Goal: Information Seeking & Learning: Learn about a topic

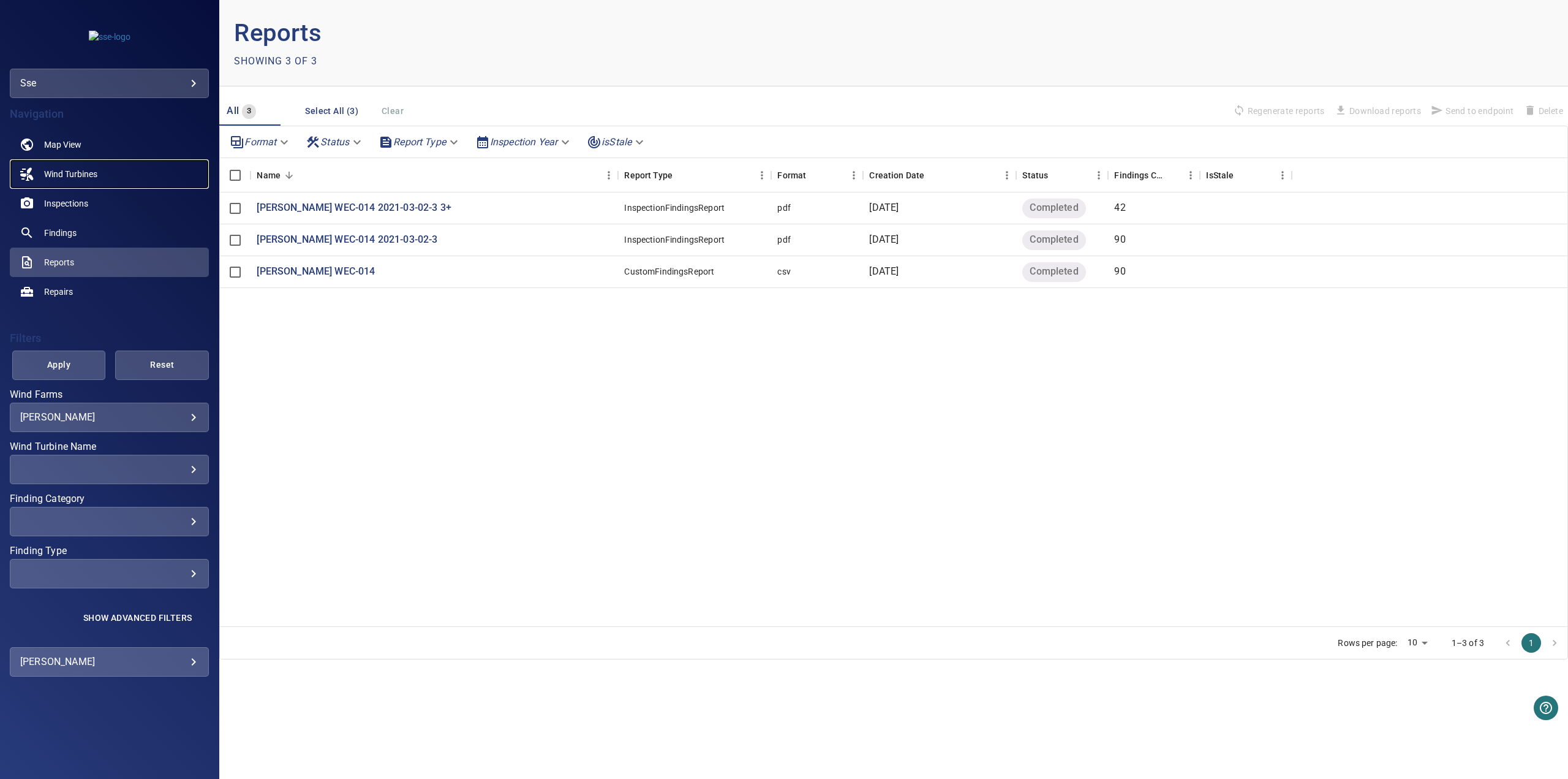
click at [100, 176] on link "Wind Turbines" at bounding box center [108, 173] width 199 height 29
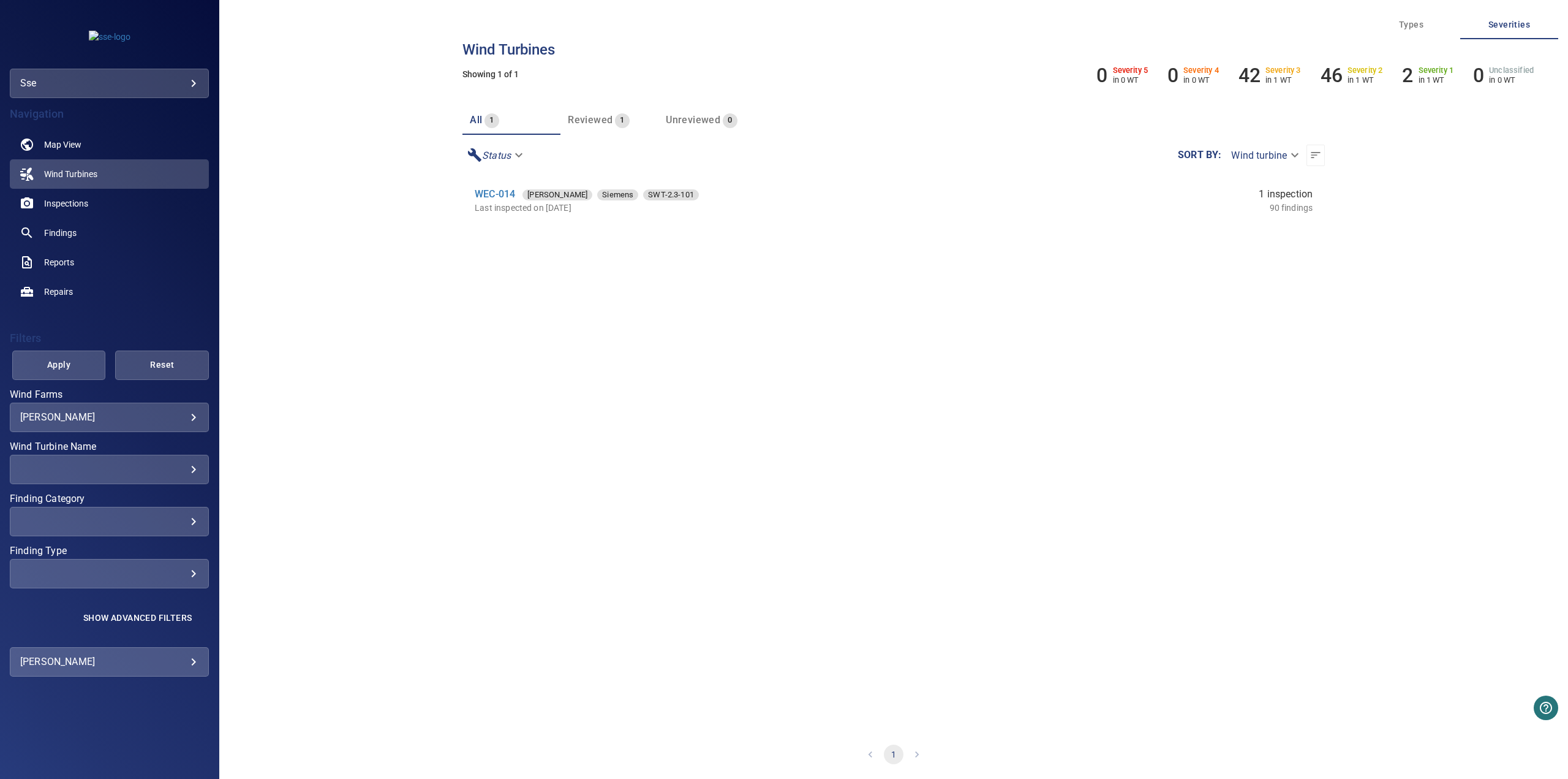
click at [193, 413] on body "**********" at bounding box center [784, 389] width 1568 height 779
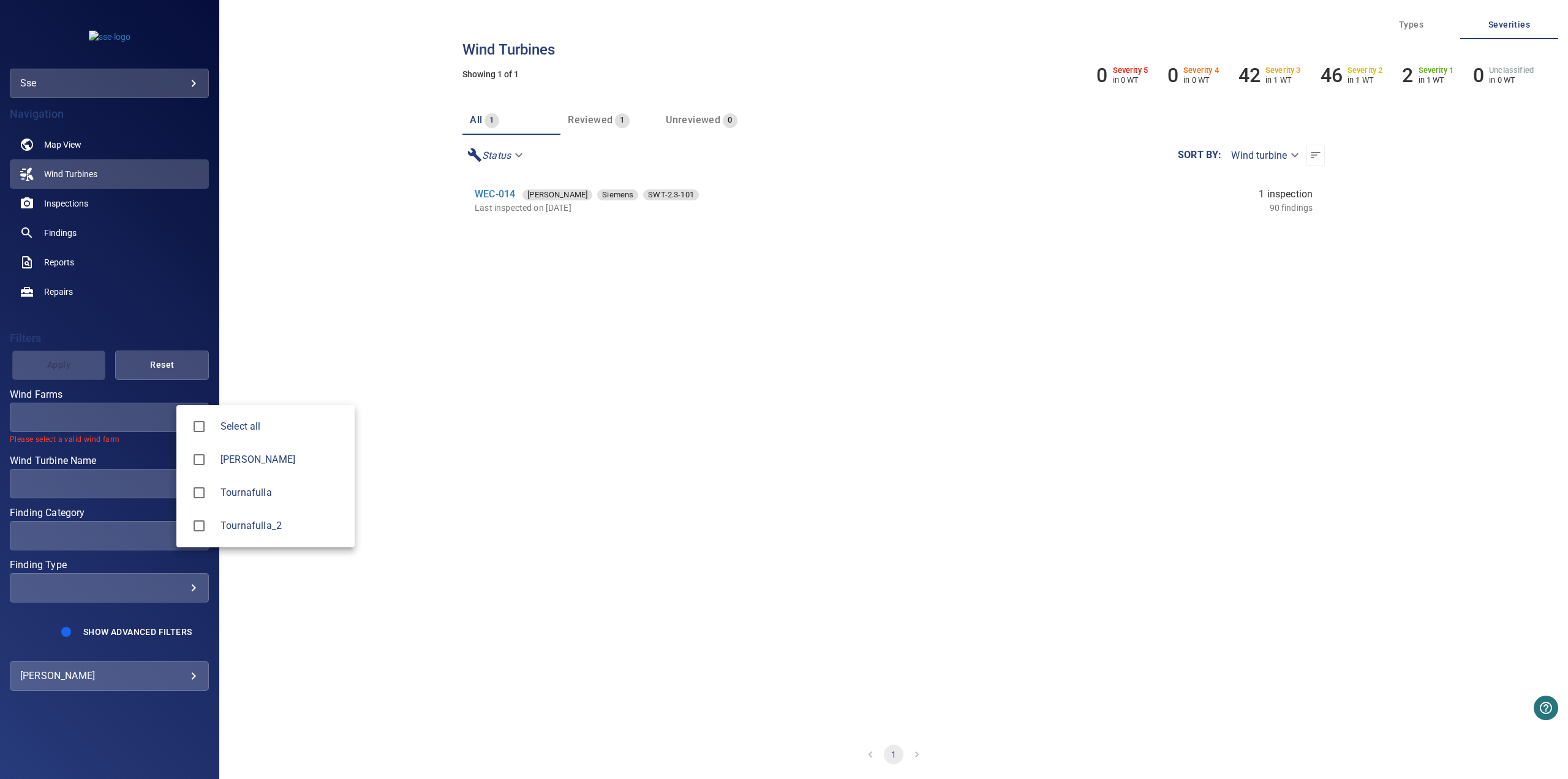
type input "**********"
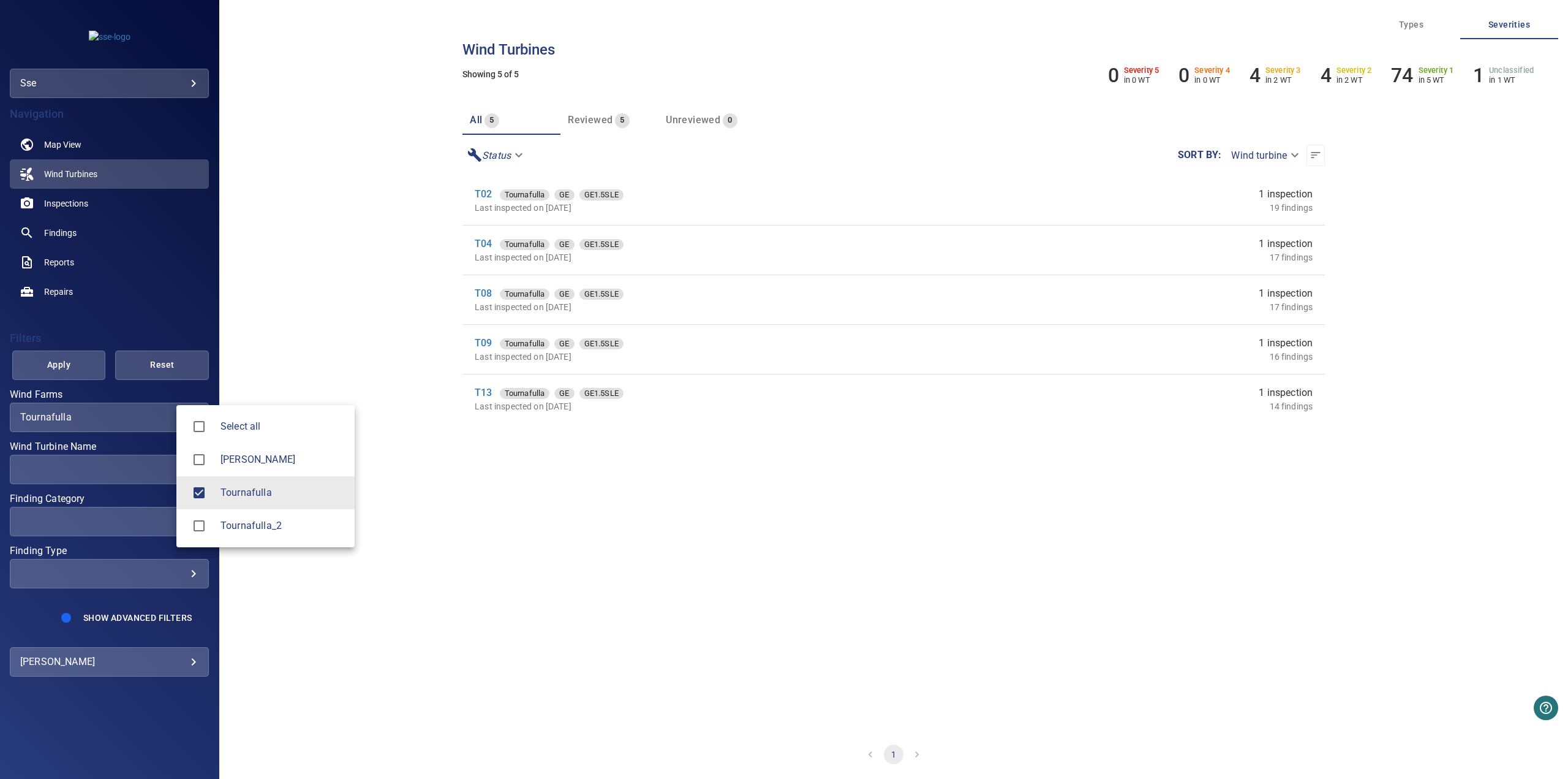
click at [411, 600] on div at bounding box center [784, 389] width 1568 height 779
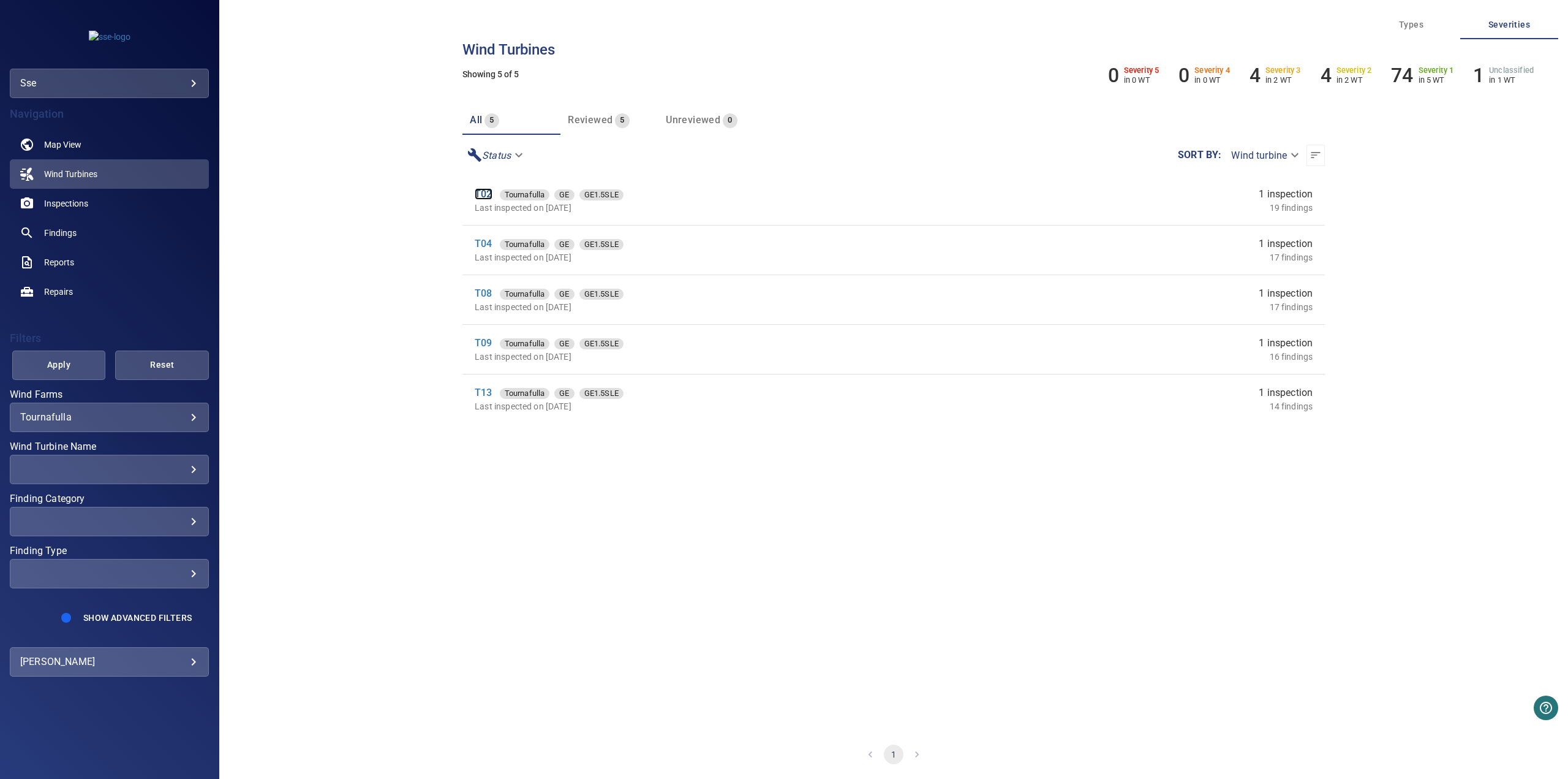
click at [482, 193] on link "T02" at bounding box center [483, 194] width 17 height 11
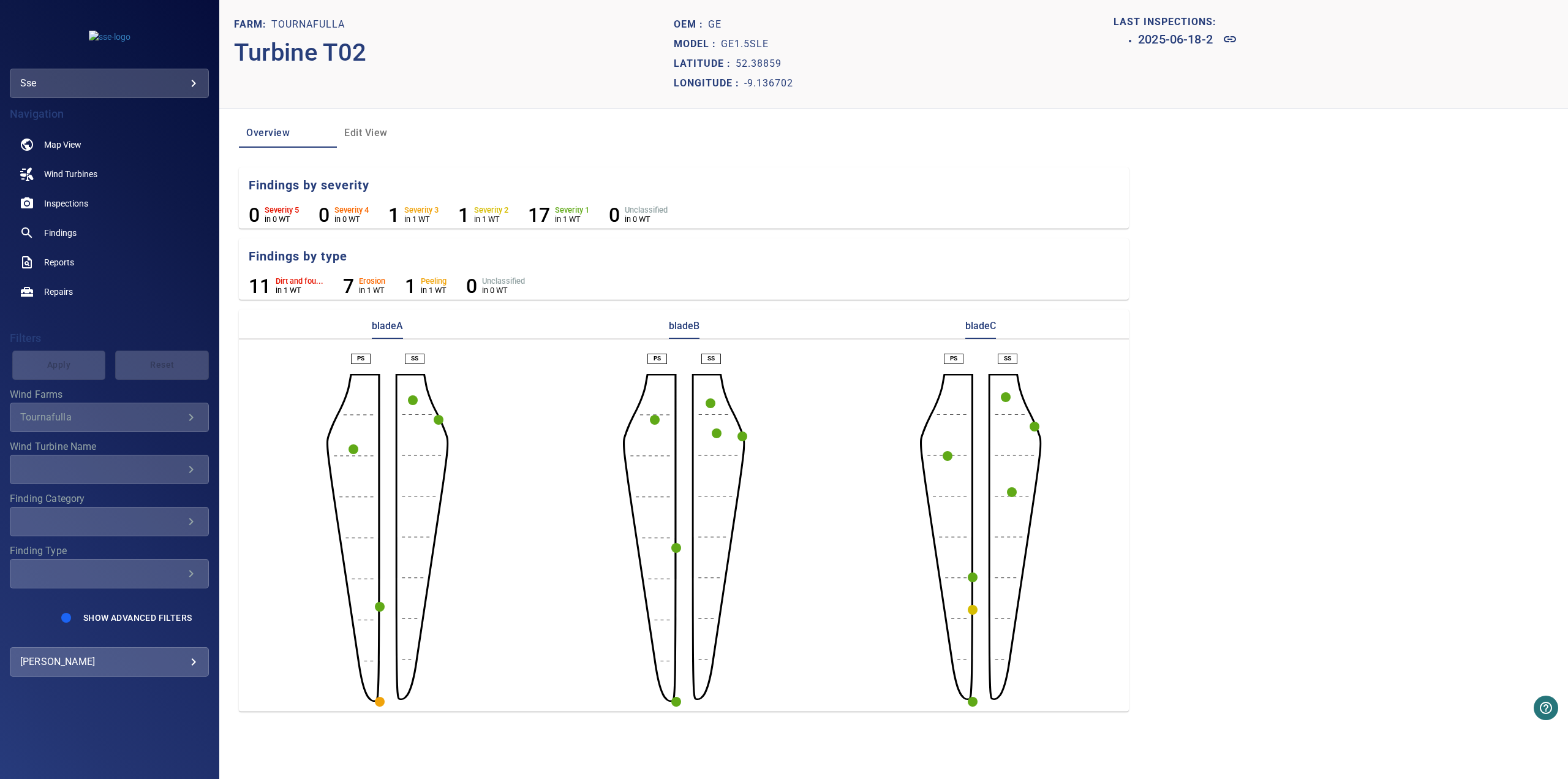
click at [971, 611] on circle "button" at bounding box center [972, 610] width 9 height 9
click at [843, 639] on p "Type: Erosion, Severity: 2, Side: LE" at bounding box center [857, 638] width 126 height 12
click at [777, 636] on p "2" at bounding box center [774, 631] width 20 height 14
click at [1048, 640] on div at bounding box center [784, 389] width 1568 height 779
click at [971, 613] on circle "button" at bounding box center [972, 610] width 9 height 9
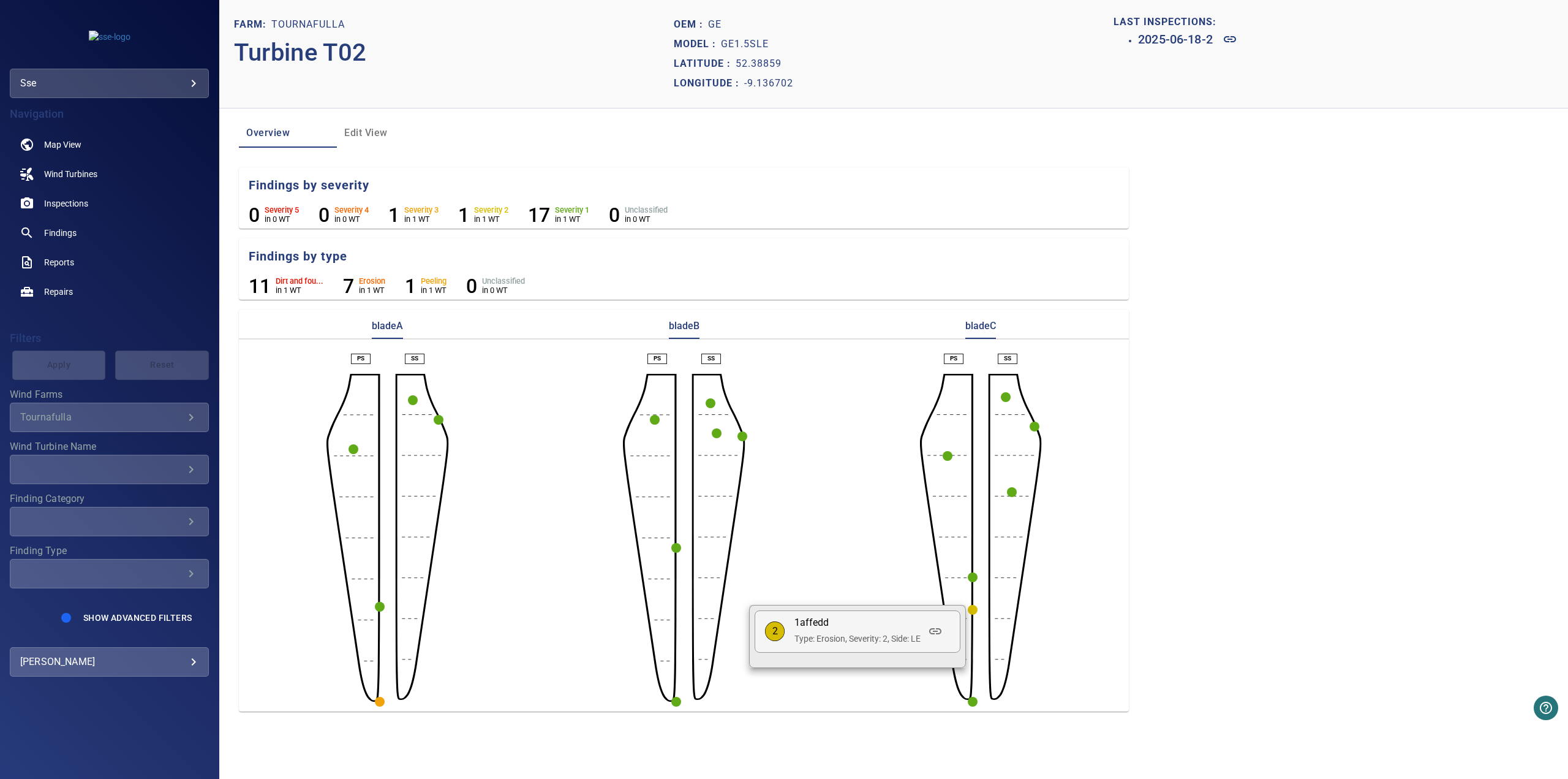
click at [891, 634] on p "Type: Erosion, Severity: 2, Side: LE" at bounding box center [857, 638] width 126 height 12
click at [941, 632] on icon at bounding box center [936, 631] width 15 height 15
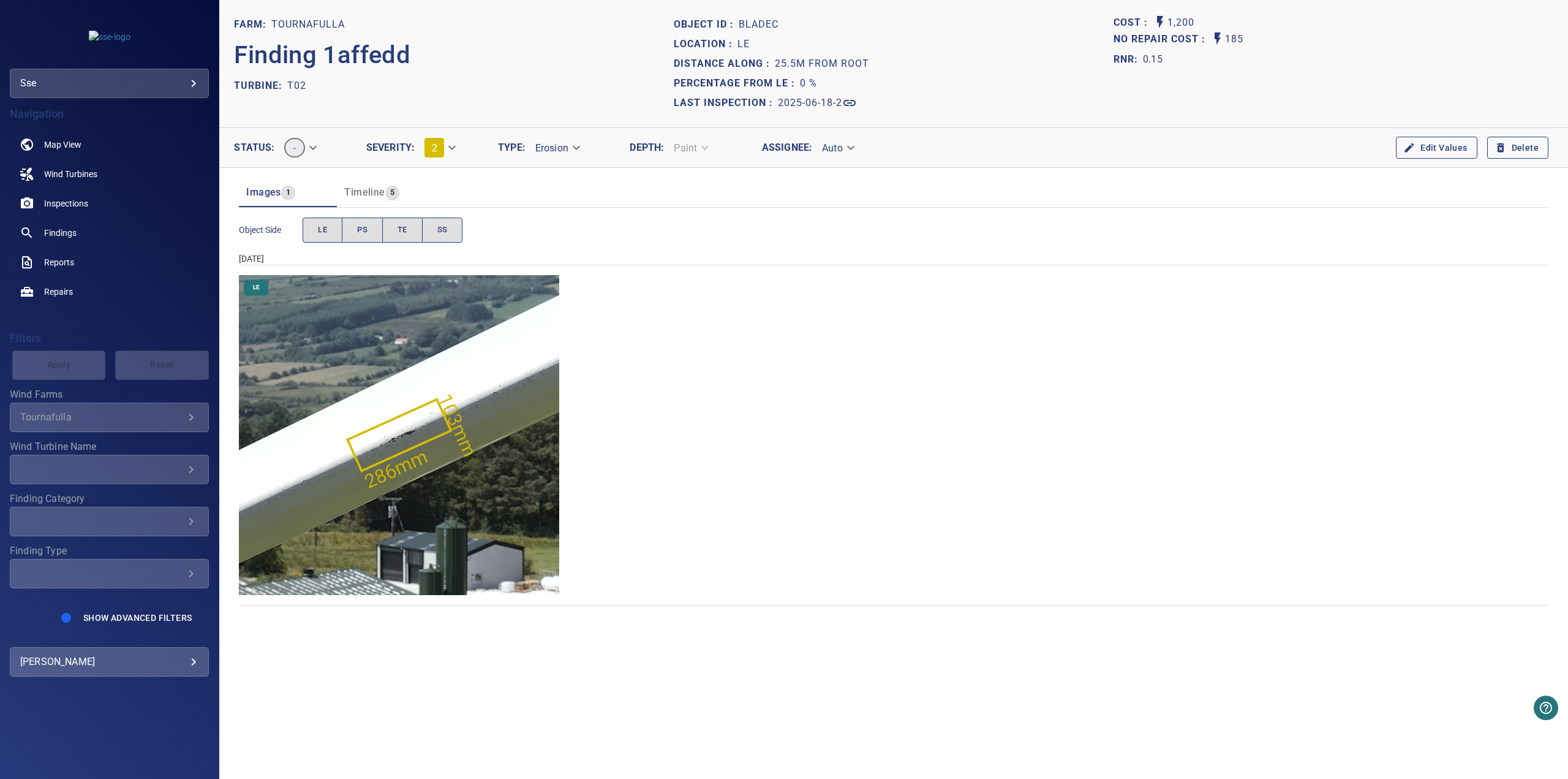
click at [404, 437] on img "Tournafulla/T02/2025-06-18-2/2025-06-18-2/image55wp58.jpg" at bounding box center [399, 435] width 320 height 320
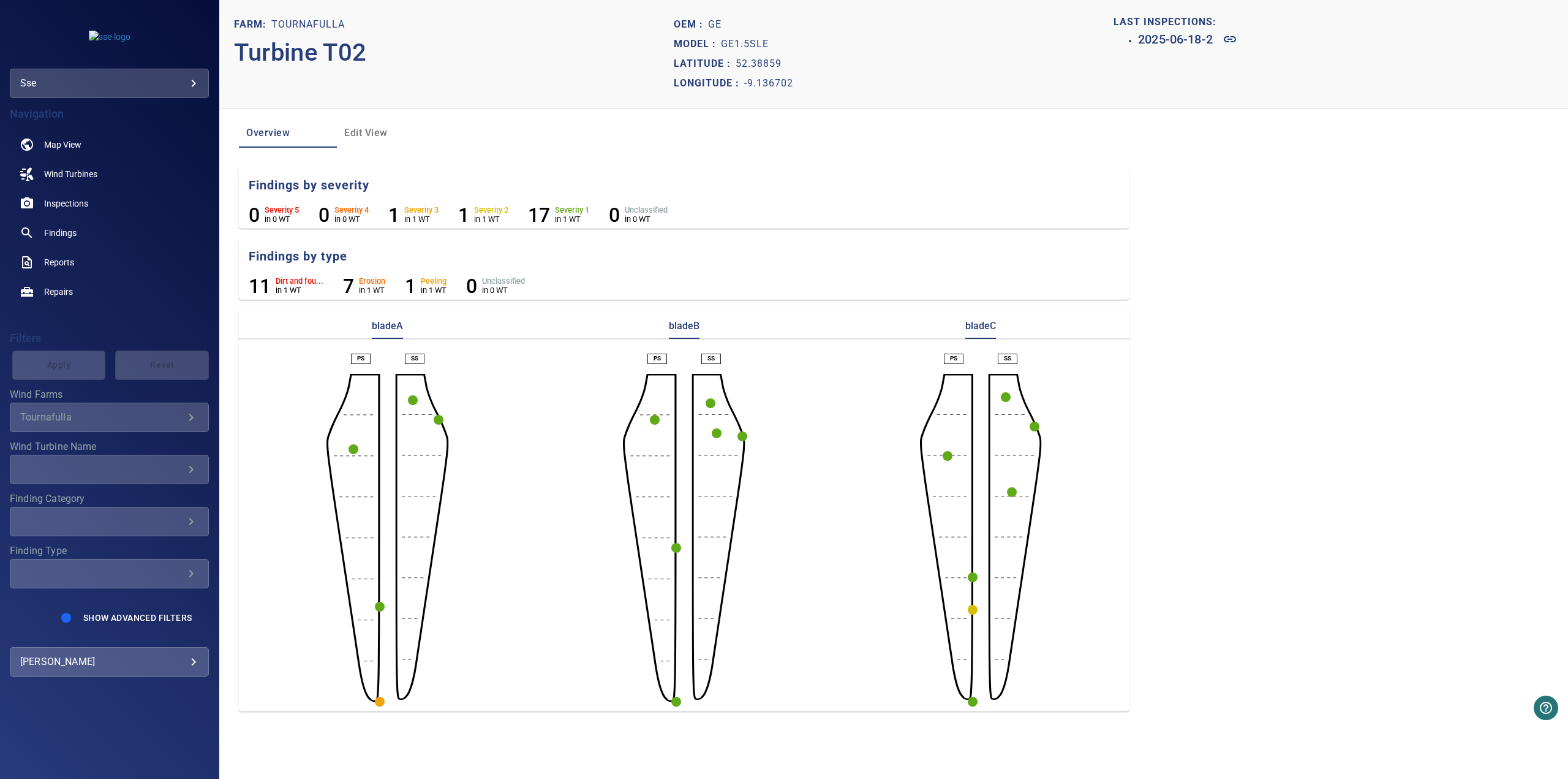
click at [381, 701] on circle "button" at bounding box center [380, 701] width 9 height 9
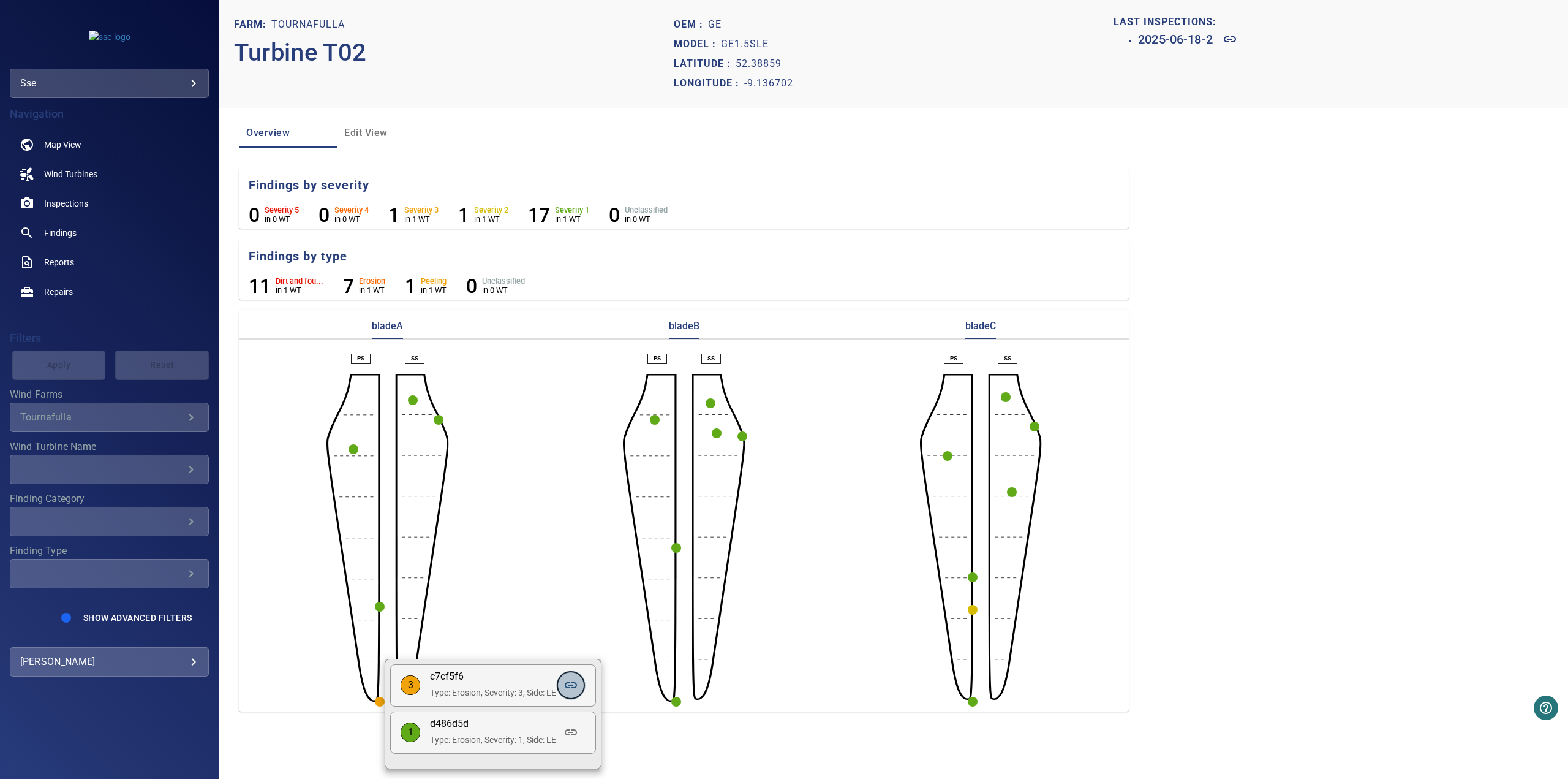
click at [575, 689] on icon at bounding box center [571, 685] width 15 height 15
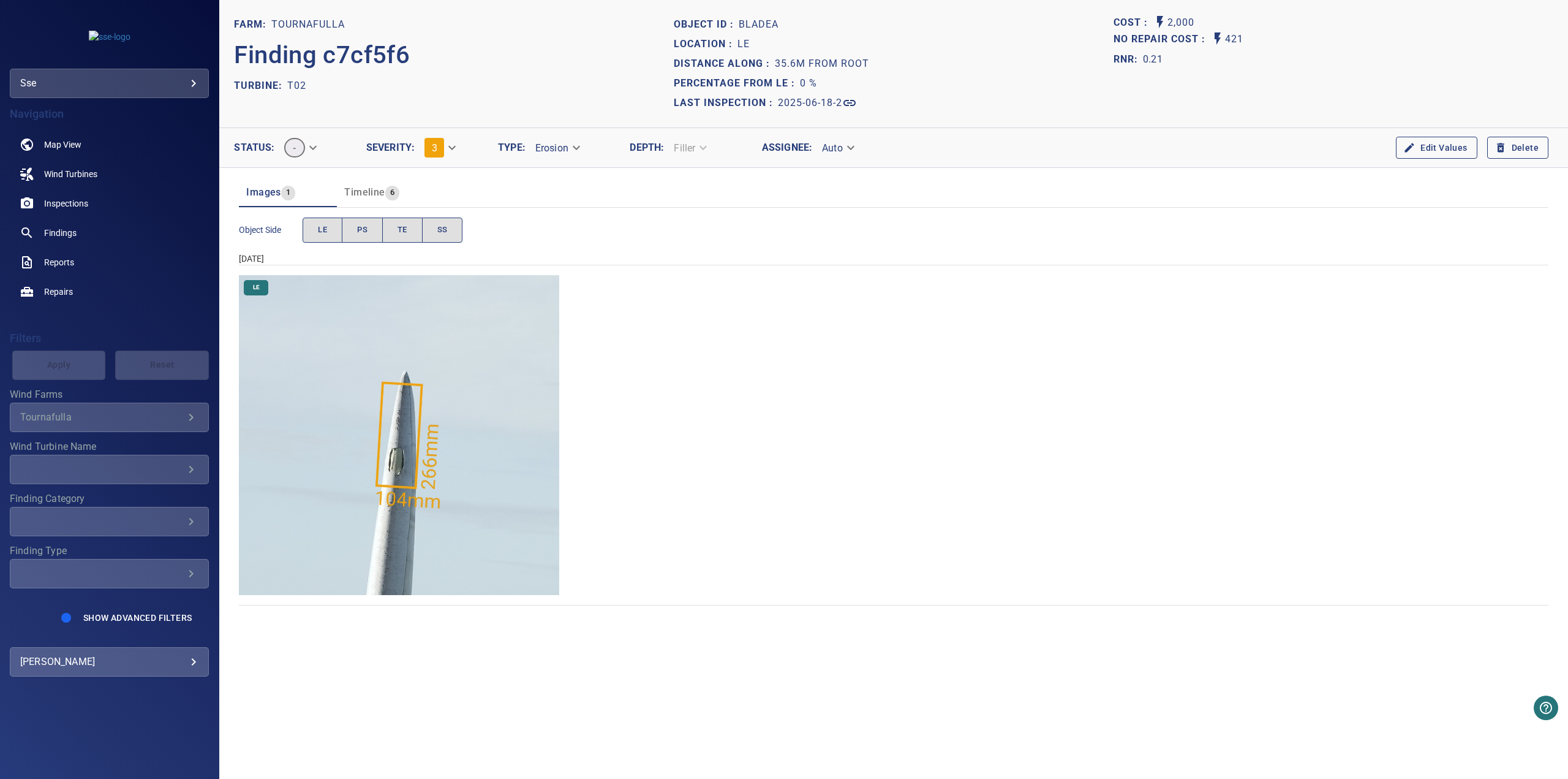
click at [396, 457] on img "Tournafulla/T02/2025-06-18-2/2025-06-18-3/image10wp12.jpg" at bounding box center [399, 435] width 320 height 320
